Goal: Find specific page/section: Find specific page/section

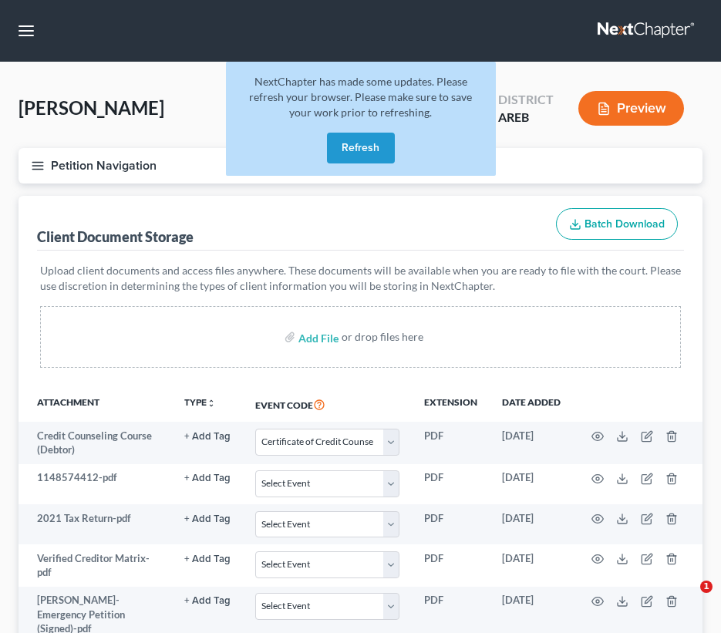
select select "0"
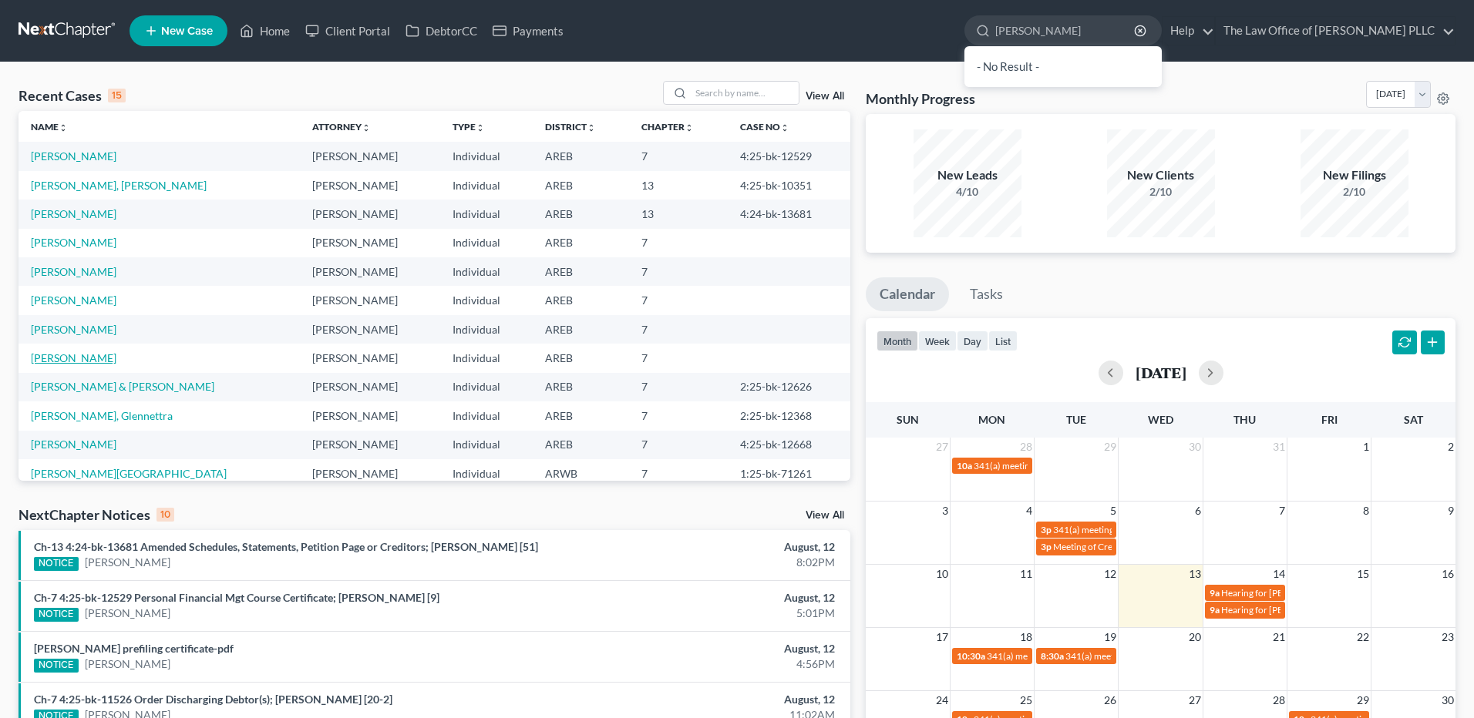
type input "[PERSON_NAME]"
click at [82, 361] on link "[PERSON_NAME]" at bounding box center [74, 357] width 86 height 13
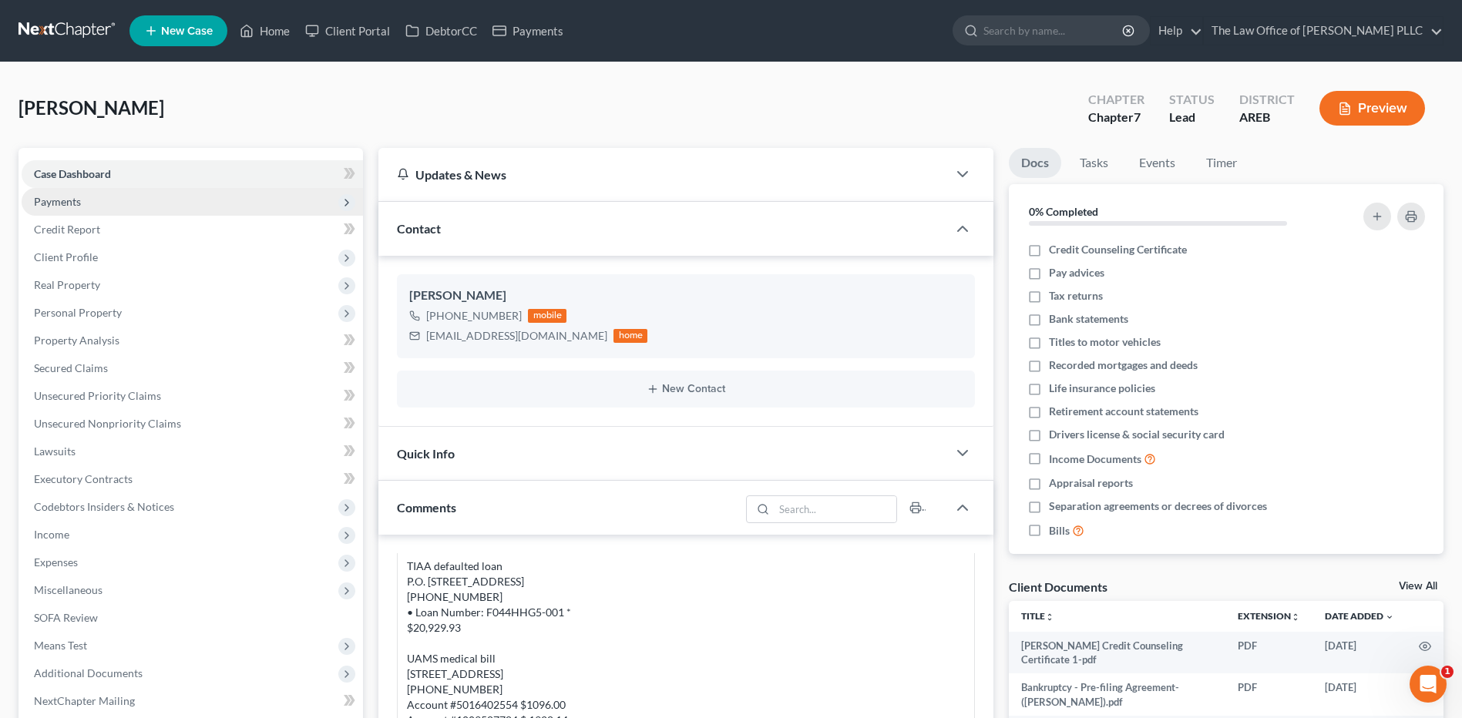
click at [61, 212] on span "Payments" at bounding box center [192, 202] width 341 height 28
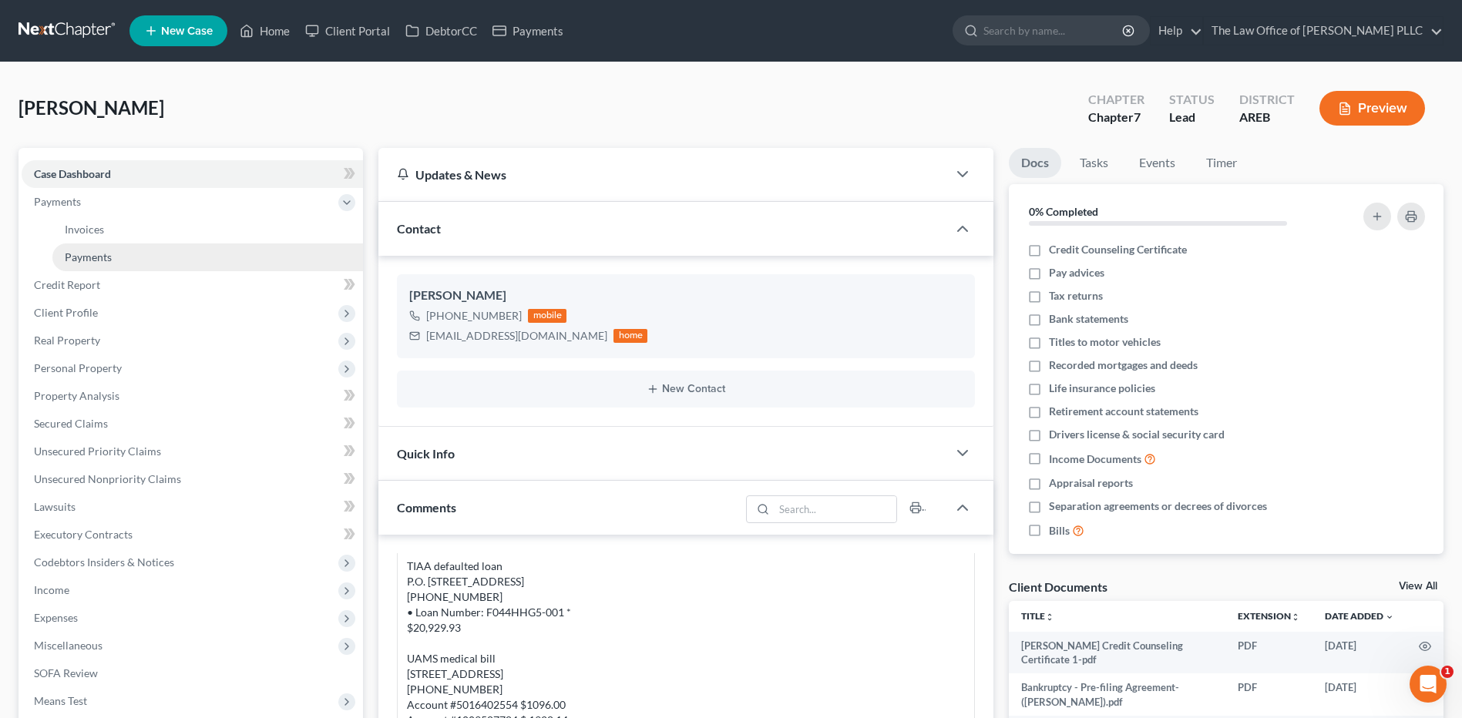
click at [89, 259] on span "Payments" at bounding box center [88, 257] width 47 height 13
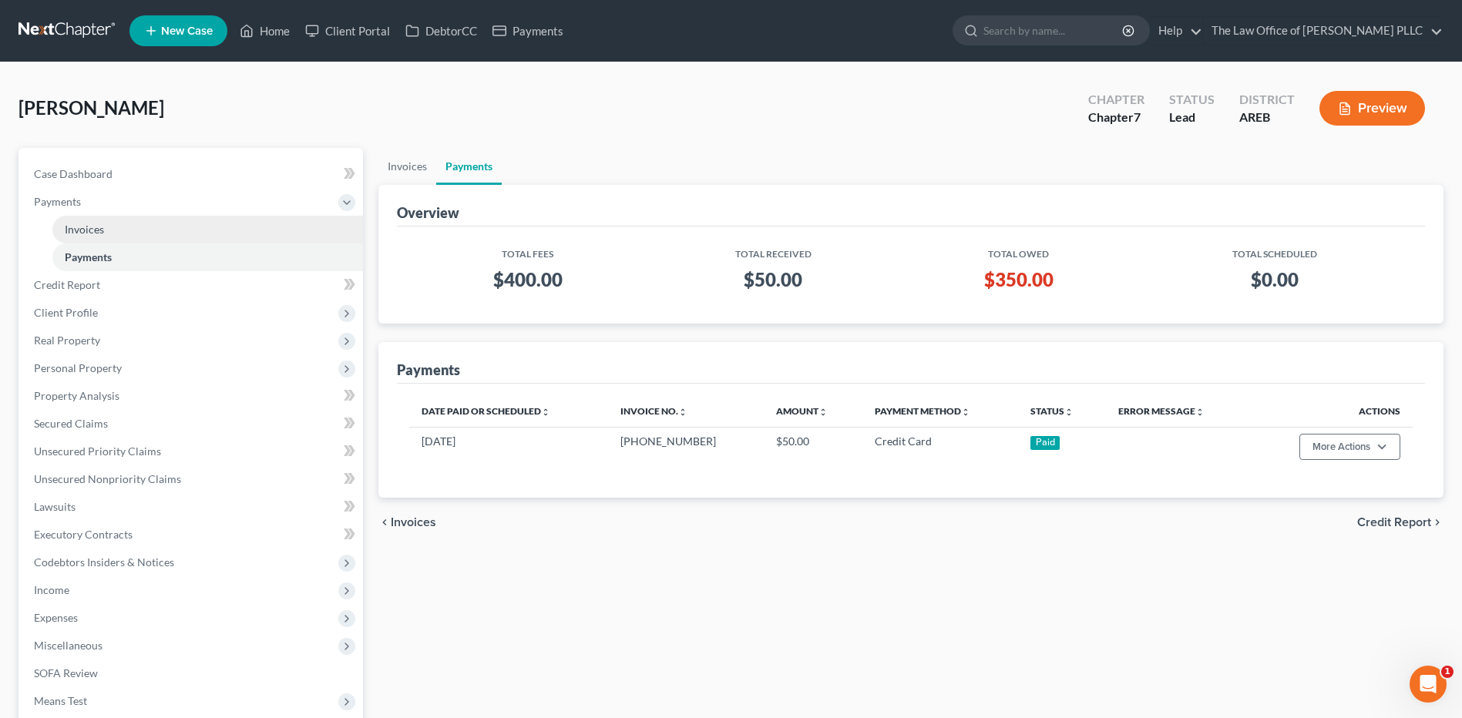
click at [92, 234] on span "Invoices" at bounding box center [84, 229] width 39 height 13
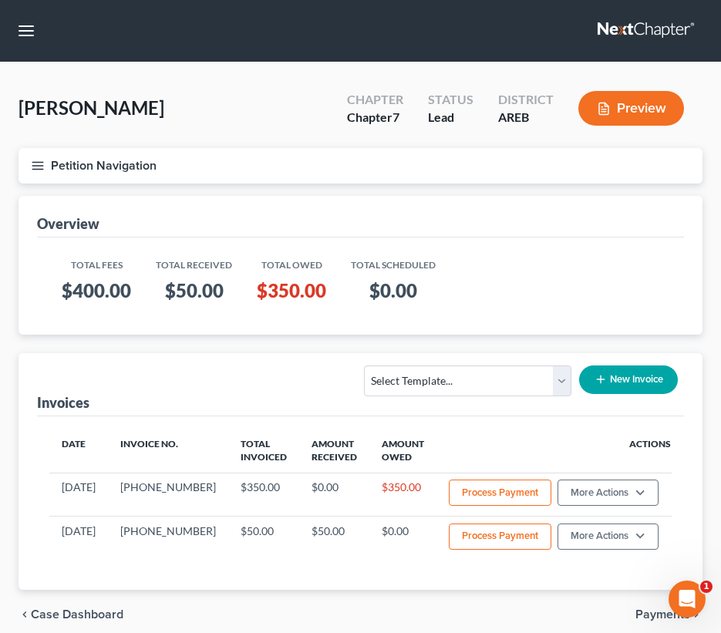
drag, startPoint x: 176, startPoint y: 28, endPoint x: 6, endPoint y: 17, distance: 169.9
click at [177, 28] on nav "Home New Case Client Portal DebtorCC Payments The Law Office of Furonda Brasfie…" at bounding box center [360, 31] width 721 height 62
